Goal: Transaction & Acquisition: Purchase product/service

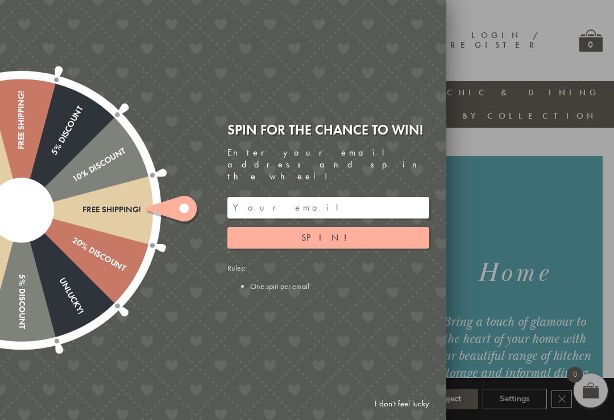
click at [397, 402] on link "I don't feel lucky" at bounding box center [402, 404] width 66 height 21
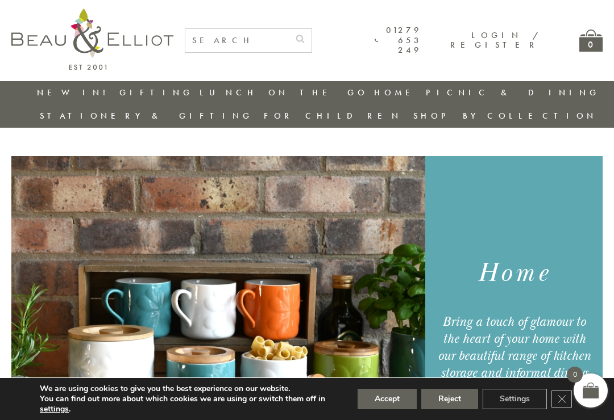
click at [221, 44] on input "text" at bounding box center [236, 40] width 103 height 23
type input "A6 spiral notebook"
click at [311, 37] on button "submit" at bounding box center [300, 38] width 23 height 18
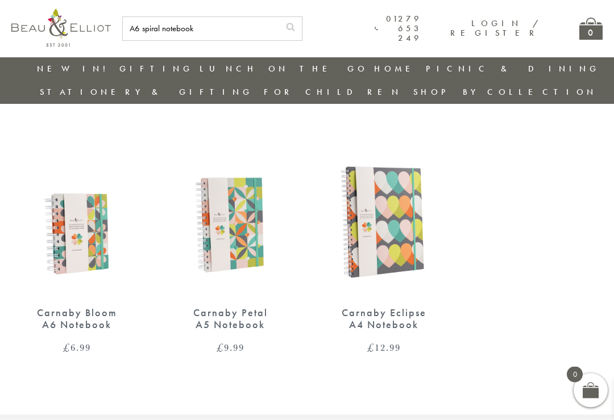
scroll to position [52, 0]
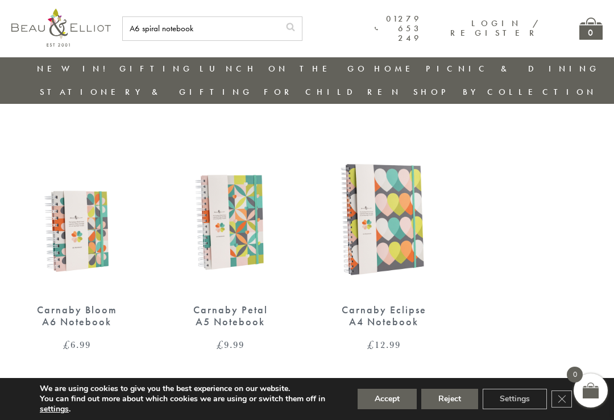
click at [98, 305] on div "Carnaby Bloom A6 Notebook" at bounding box center [76, 316] width 91 height 23
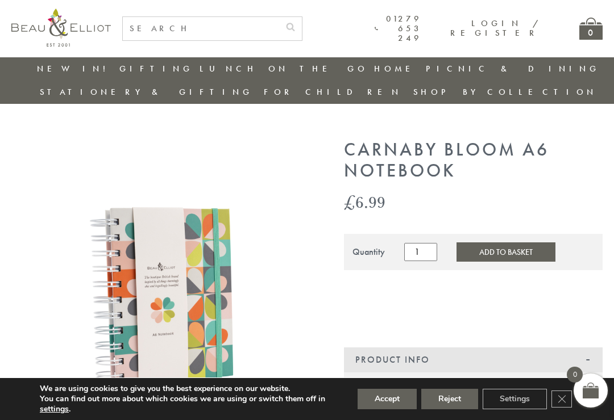
scroll to position [16, 0]
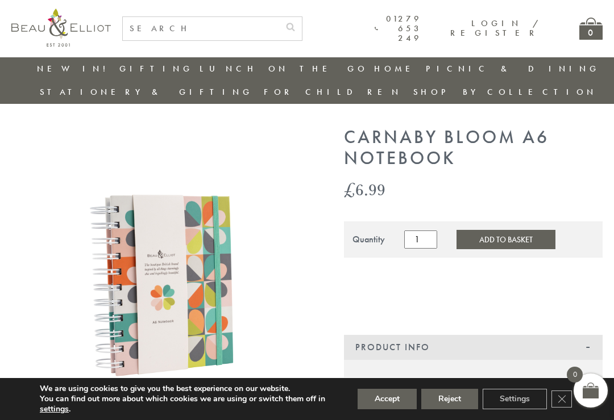
click at [388, 410] on button "Accept" at bounding box center [386, 399] width 59 height 20
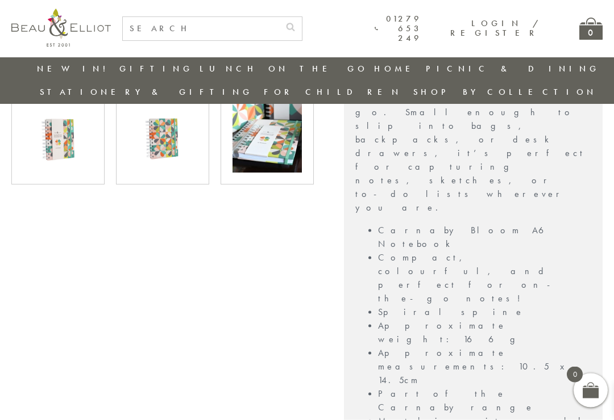
scroll to position [368, 0]
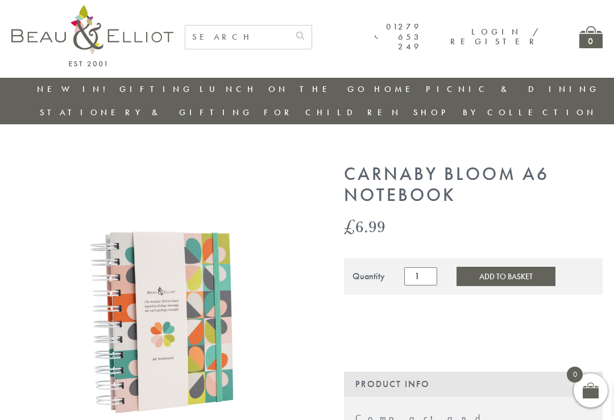
scroll to position [0, 0]
